Goal: Transaction & Acquisition: Purchase product/service

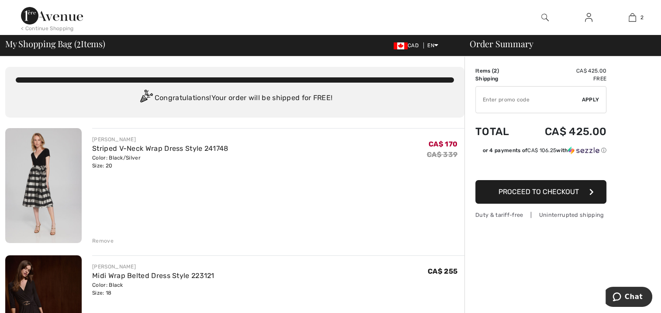
click at [586, 18] on img at bounding box center [588, 17] width 7 height 10
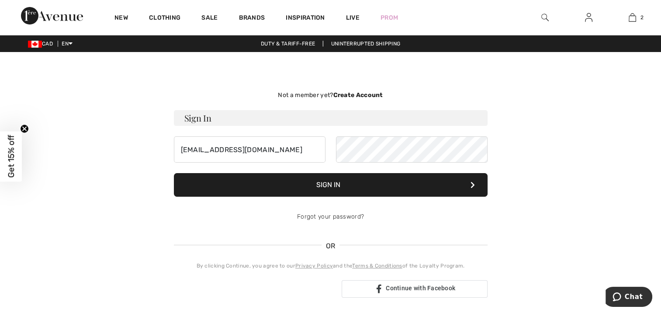
click at [333, 184] on button "Sign In" at bounding box center [331, 185] width 314 height 24
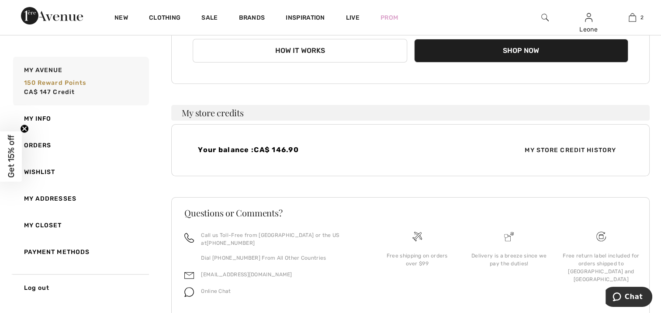
scroll to position [165, 0]
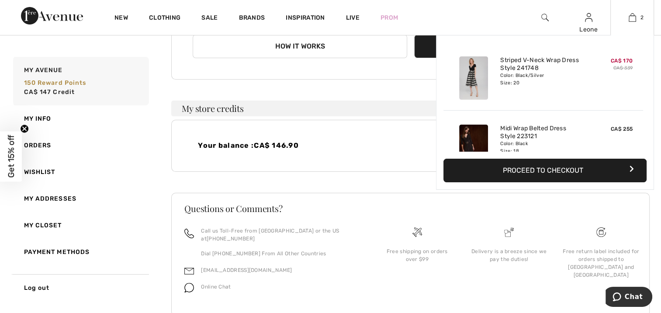
click at [553, 167] on button "Proceed to Checkout" at bounding box center [545, 171] width 203 height 24
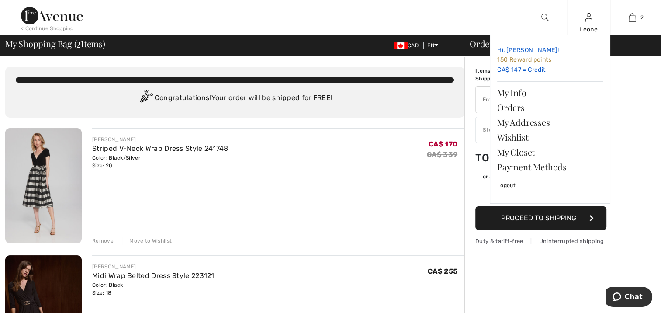
click at [530, 66] on link "Hi, Leone! 150 Reward points CA$ 147 = Credit" at bounding box center [551, 59] width 106 height 35
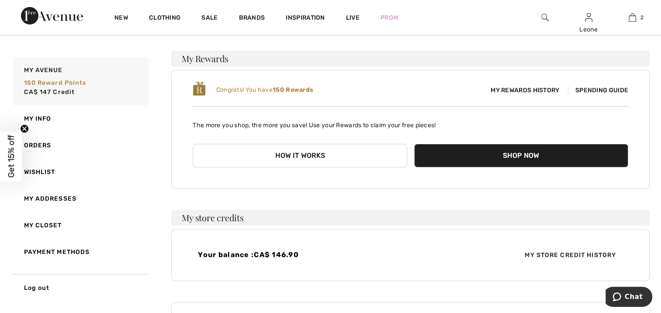
scroll to position [54, 0]
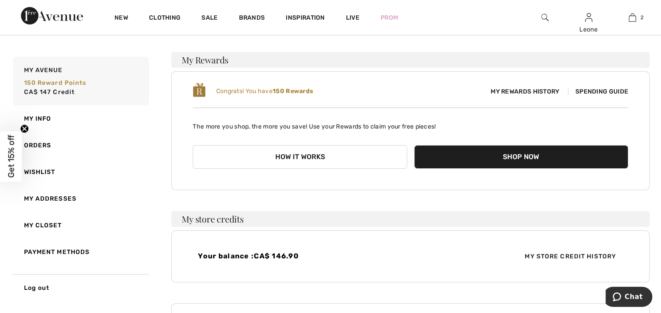
click at [556, 254] on span "My Store Credit History" at bounding box center [570, 256] width 105 height 9
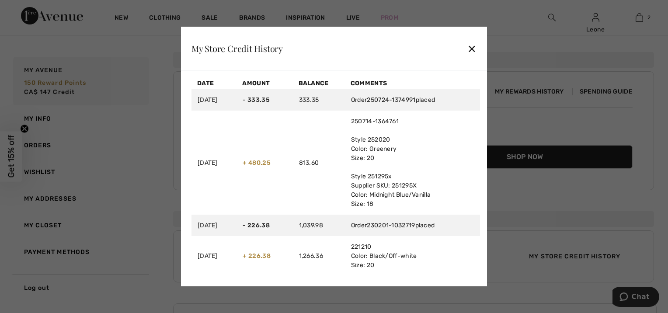
click at [470, 47] on div "✕" at bounding box center [471, 48] width 9 height 18
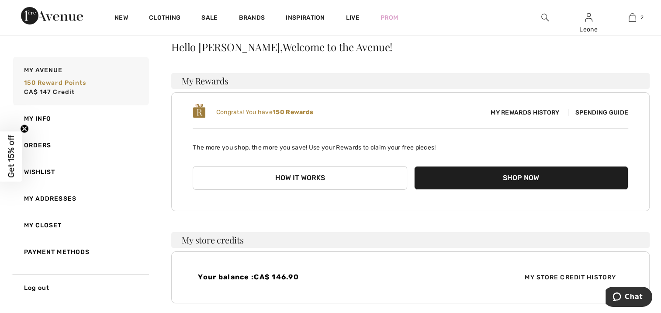
scroll to position [0, 0]
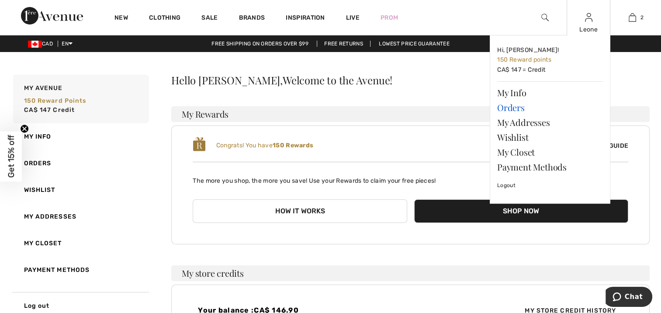
click at [518, 109] on link "Orders" at bounding box center [551, 107] width 106 height 15
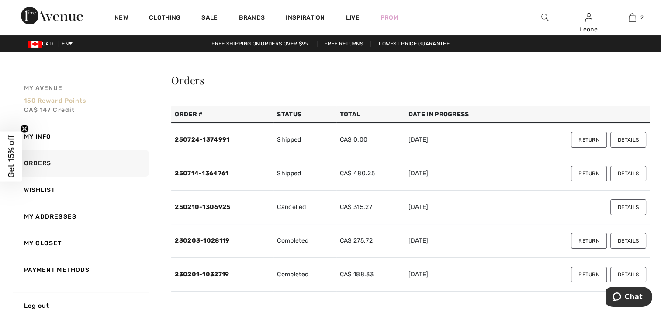
click at [48, 108] on span "CA$ 147 Credit" at bounding box center [49, 109] width 51 height 7
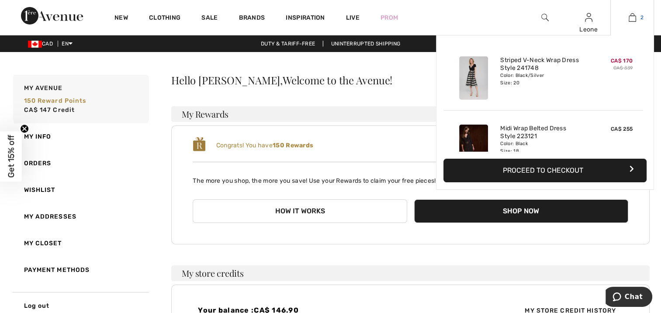
click at [632, 21] on img at bounding box center [632, 17] width 7 height 10
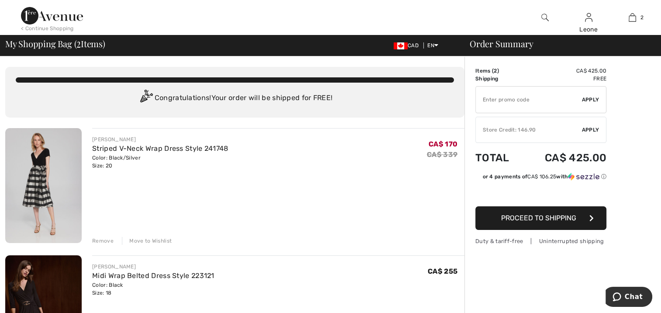
click at [585, 129] on span "Apply" at bounding box center [590, 130] width 17 height 8
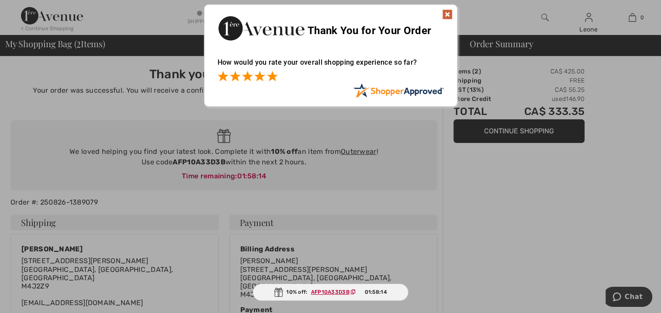
click at [272, 76] on span at bounding box center [272, 76] width 10 height 10
